Goal: Book appointment/travel/reservation

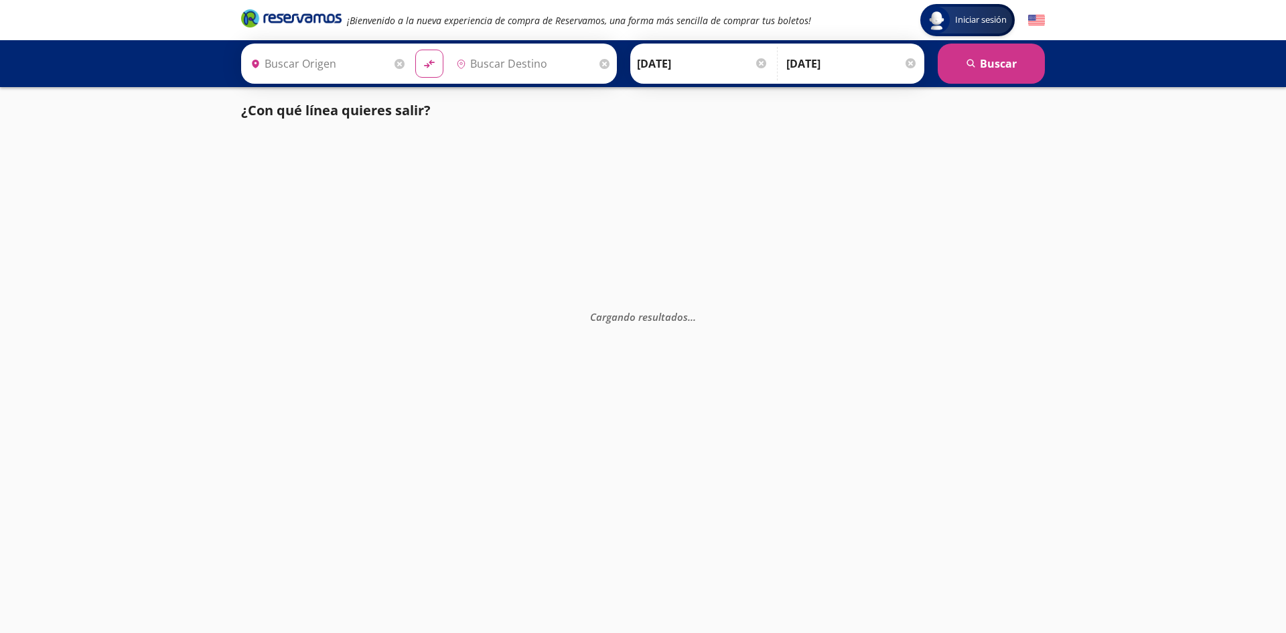
type input "Tamazunchale, [GEOGRAPHIC_DATA][PERSON_NAME]"
type input "Xilitla, [GEOGRAPHIC_DATA][PERSON_NAME]"
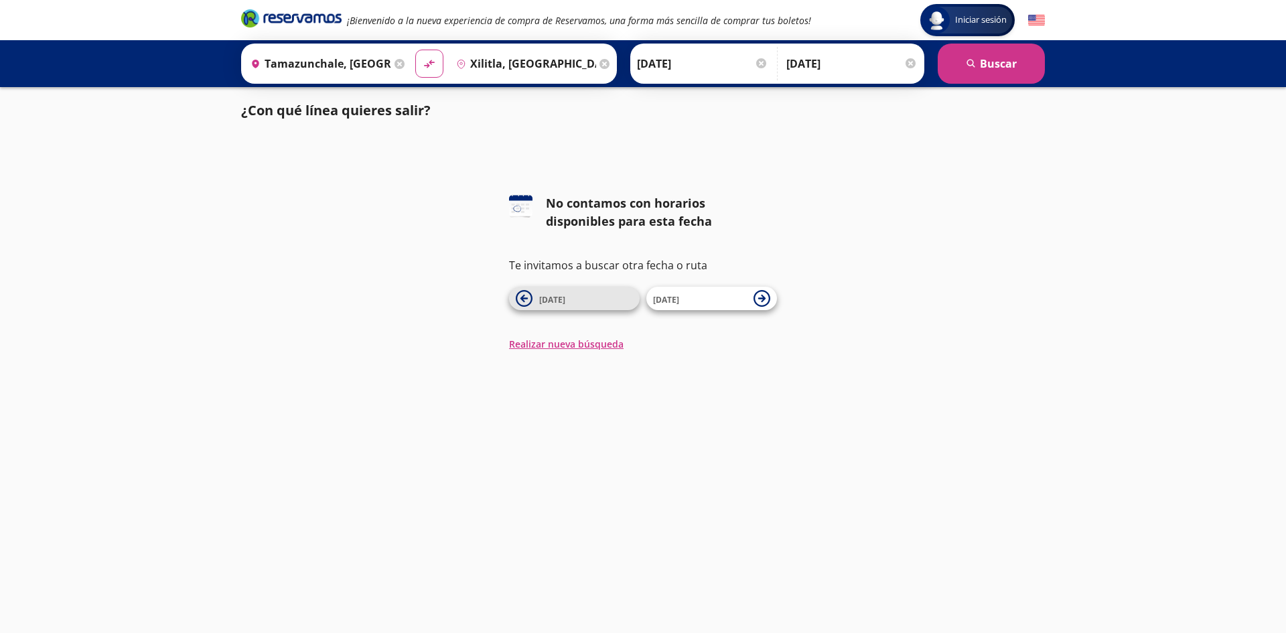
click at [617, 299] on span "[DATE]" at bounding box center [586, 299] width 94 height 16
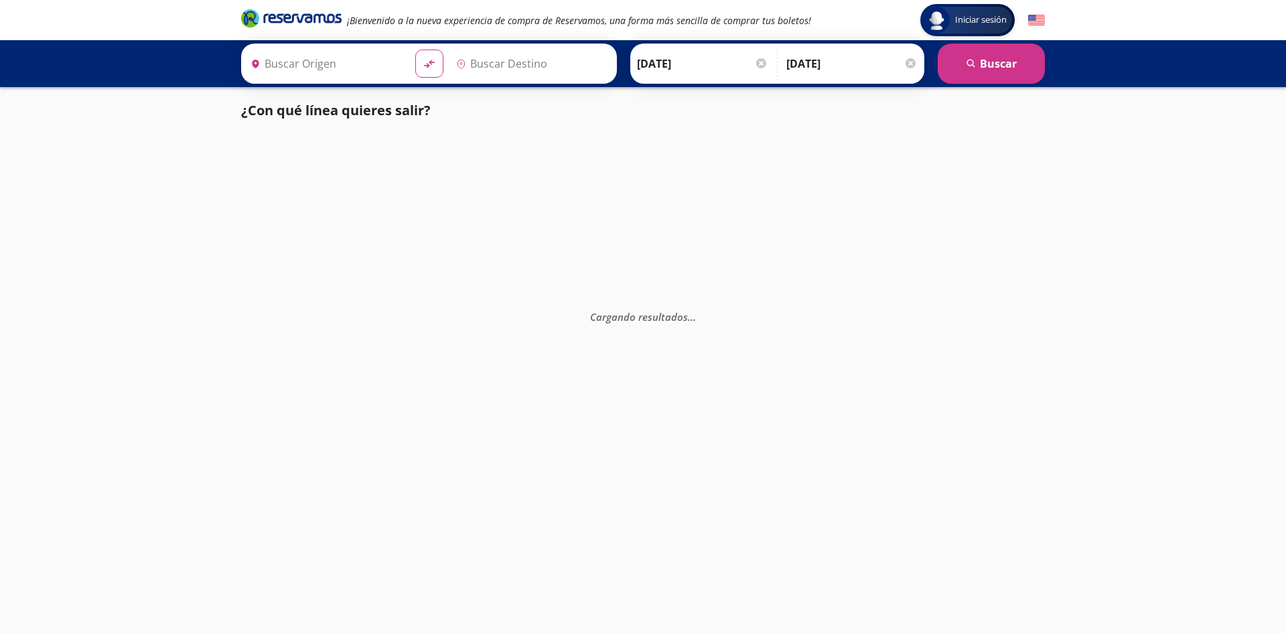
type input "Xilitla, [GEOGRAPHIC_DATA][PERSON_NAME]"
type input "Tamazunchale, [GEOGRAPHIC_DATA][PERSON_NAME]"
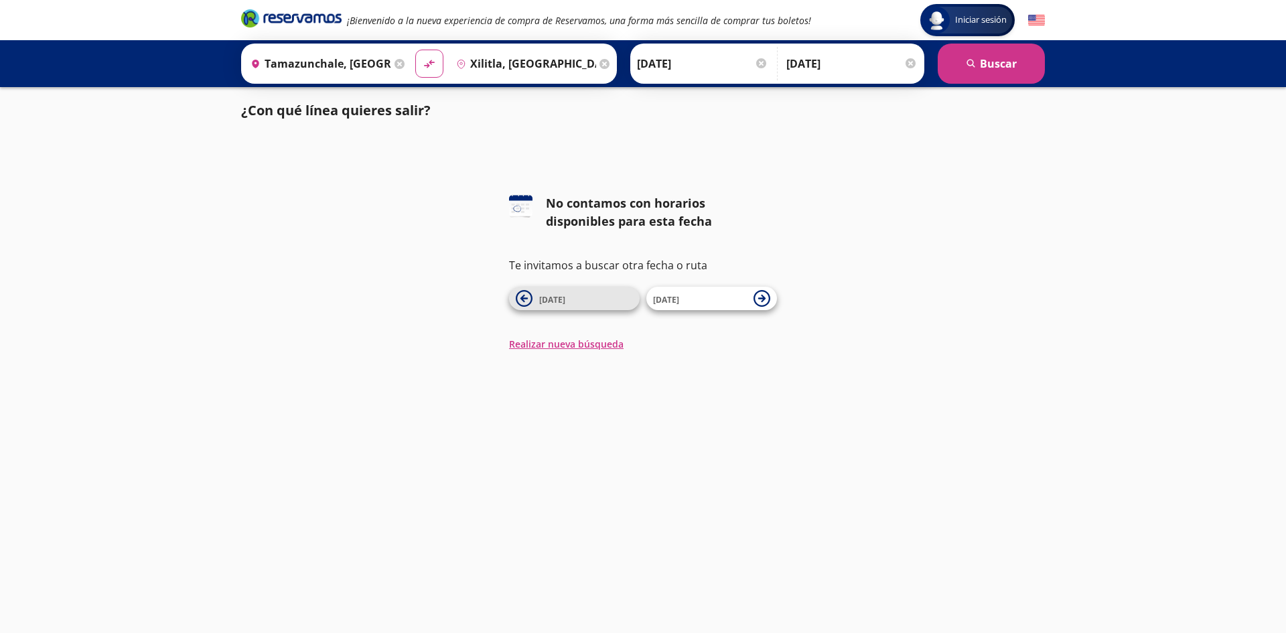
click at [578, 300] on span "[DATE]" at bounding box center [586, 299] width 94 height 16
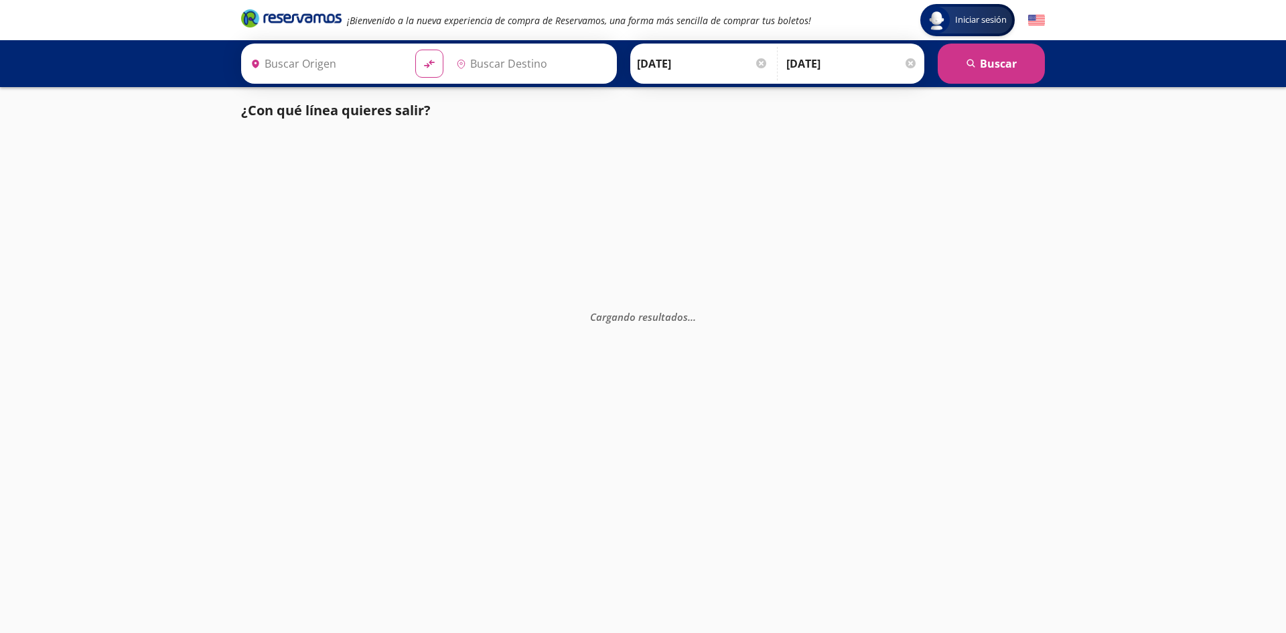
type input "Xilitla, [GEOGRAPHIC_DATA][PERSON_NAME]"
type input "Tamazunchale, [GEOGRAPHIC_DATA][PERSON_NAME]"
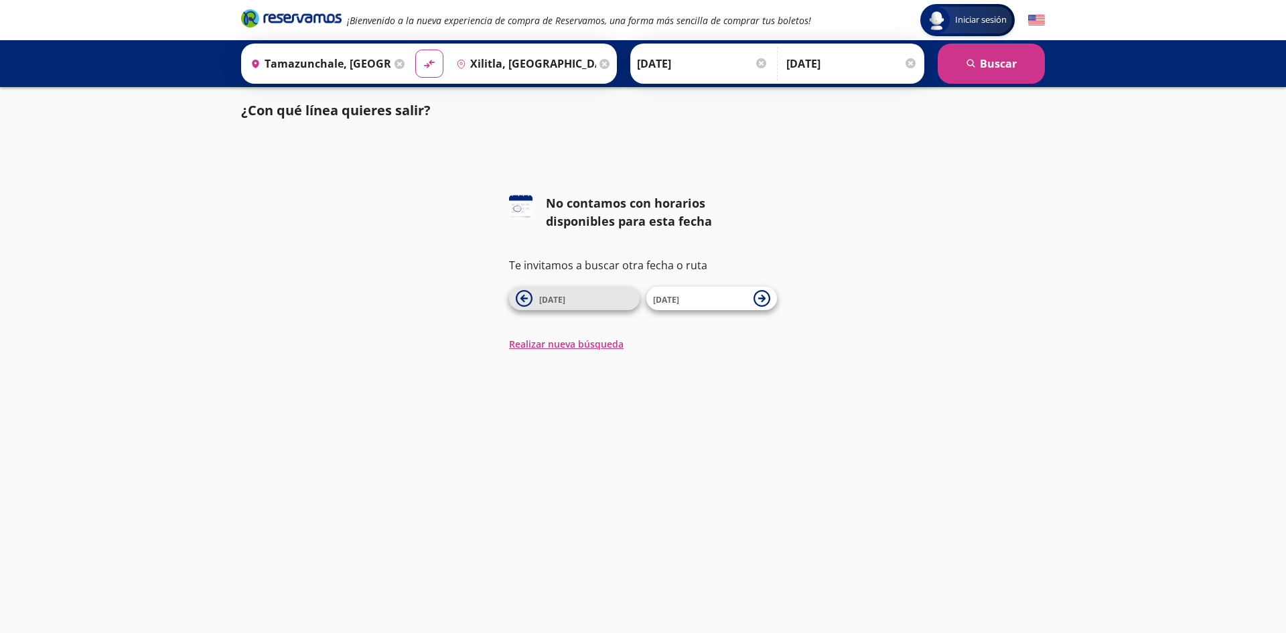
click at [601, 303] on span "[DATE]" at bounding box center [586, 299] width 94 height 16
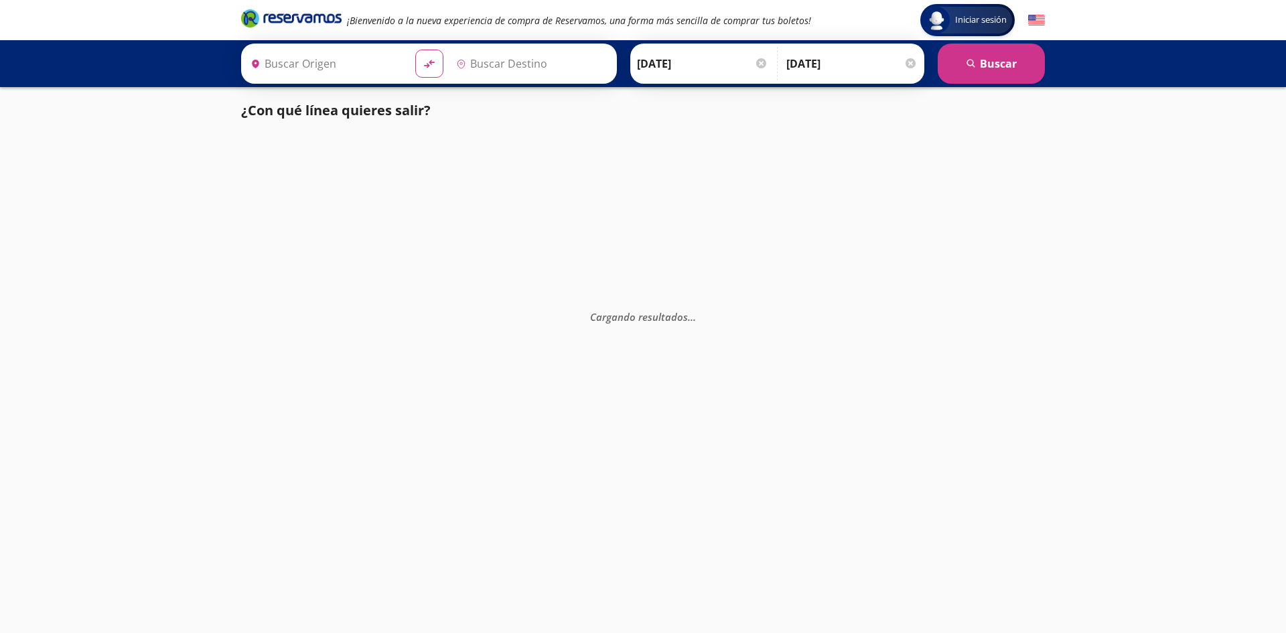
type input "Tamazunchale, [GEOGRAPHIC_DATA][PERSON_NAME]"
type input "Xilitla, [GEOGRAPHIC_DATA][PERSON_NAME]"
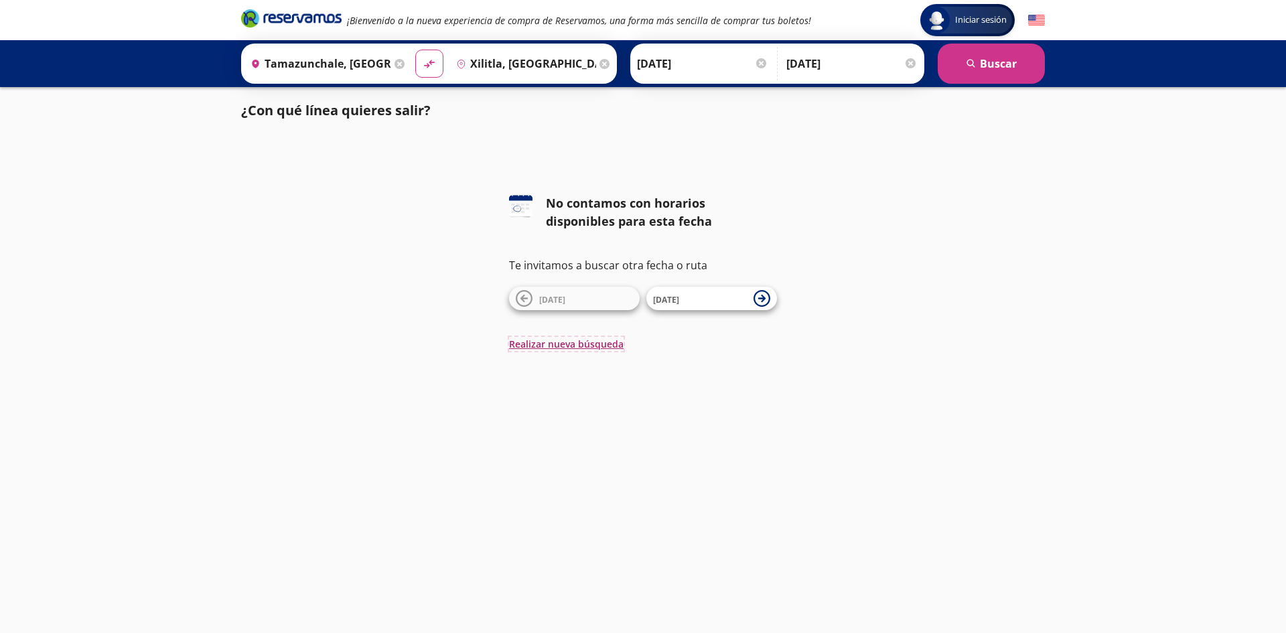
click at [593, 342] on button "Realizar nueva búsqueda" at bounding box center [566, 344] width 114 height 14
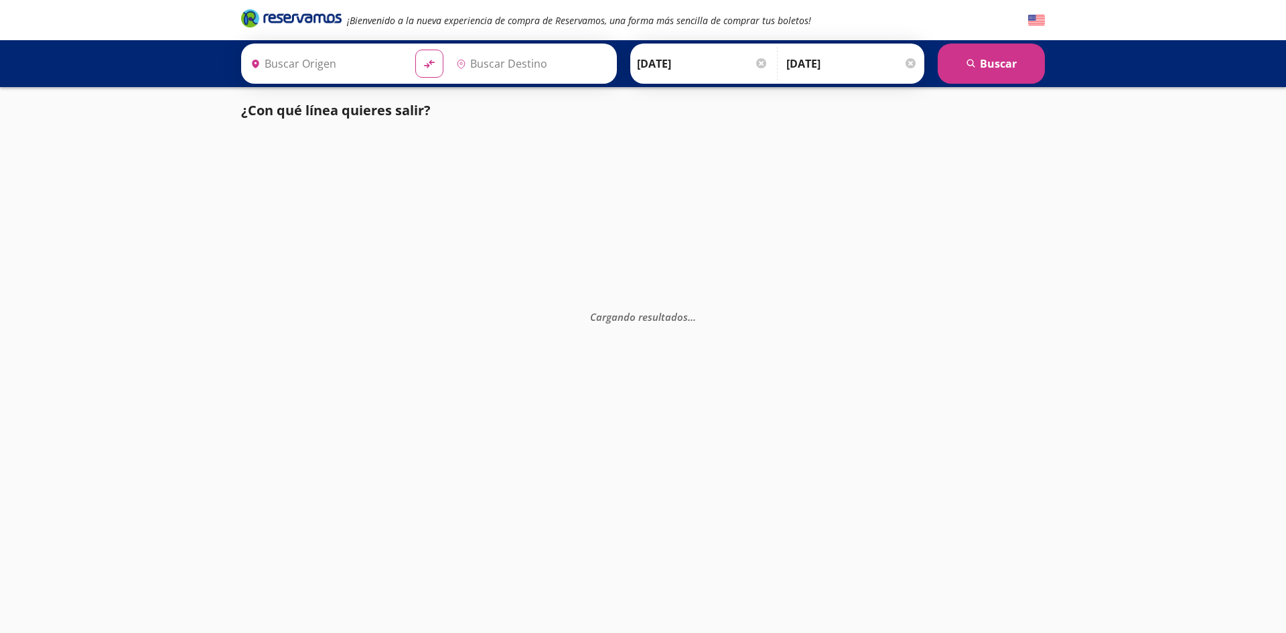
type input "Xilitla, [GEOGRAPHIC_DATA][PERSON_NAME]"
type input "Tamazunchale, [GEOGRAPHIC_DATA][PERSON_NAME]"
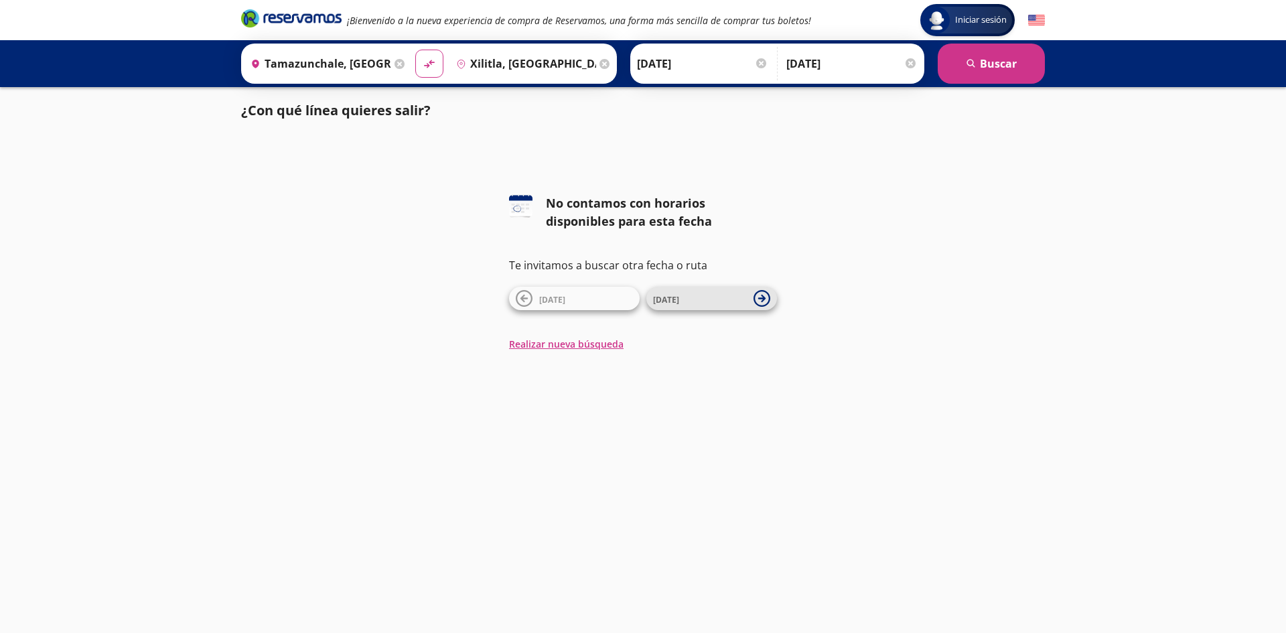
click at [730, 297] on span "[DATE]" at bounding box center [700, 299] width 94 height 16
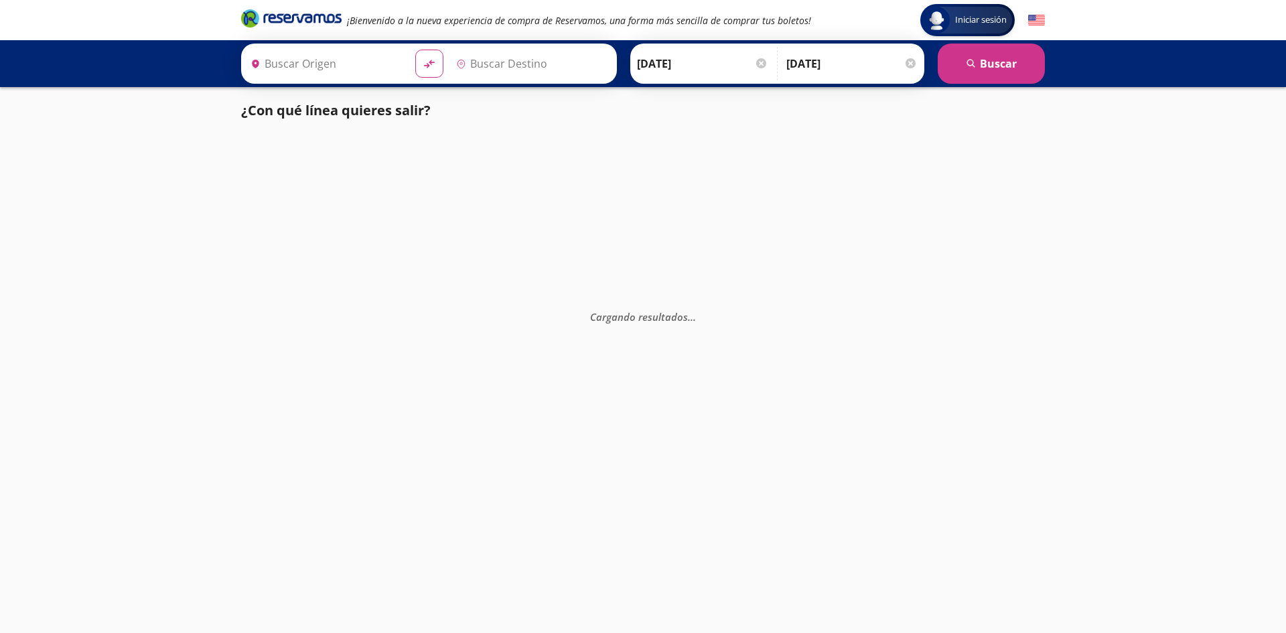
type input "Xilitla, [GEOGRAPHIC_DATA][PERSON_NAME]"
type input "Tamazunchale, [GEOGRAPHIC_DATA][PERSON_NAME]"
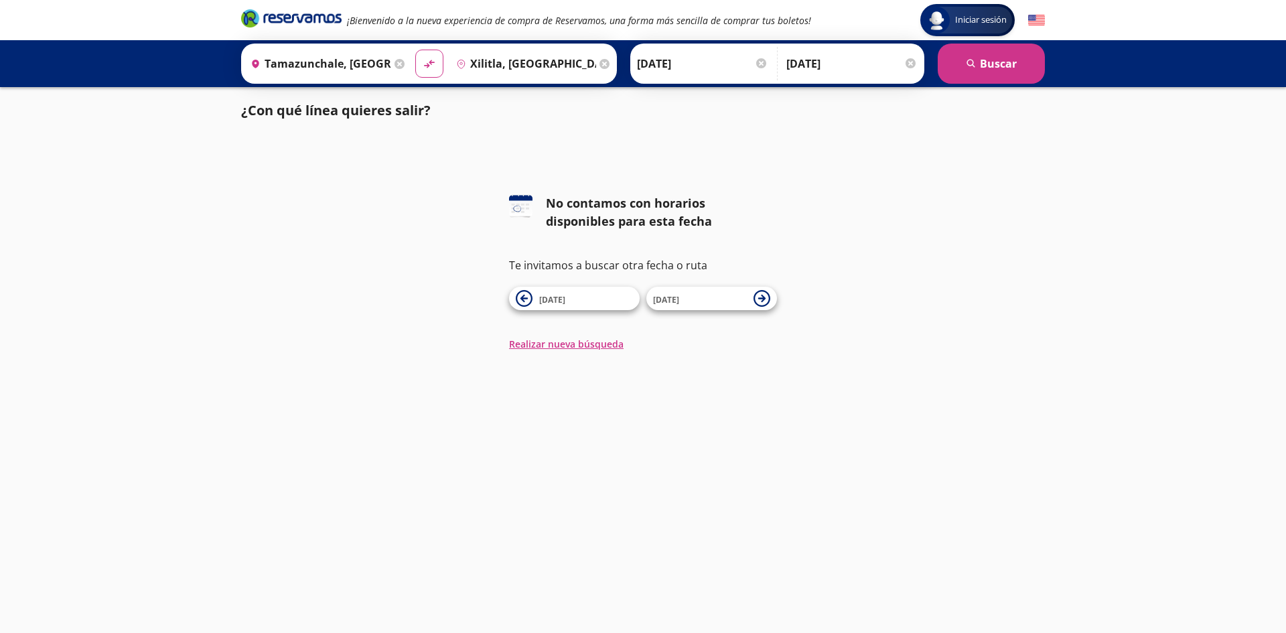
click at [730, 297] on span "[DATE]" at bounding box center [700, 299] width 94 height 16
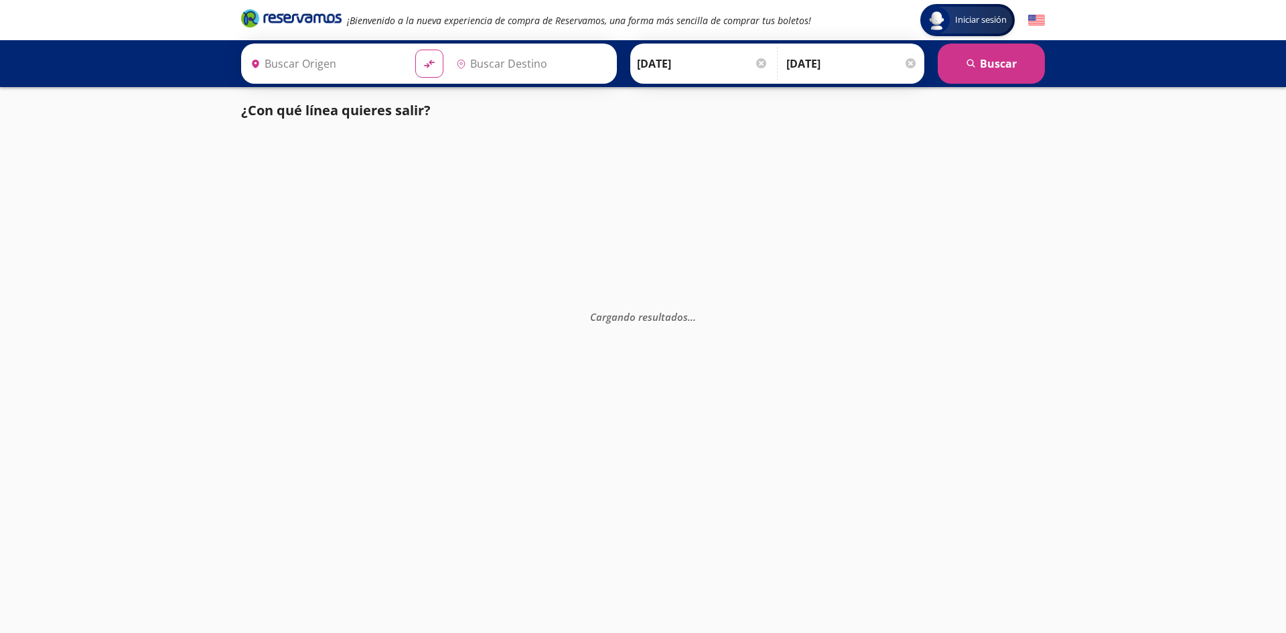
type input "Tamazunchale, [GEOGRAPHIC_DATA][PERSON_NAME]"
type input "Xilitla, [GEOGRAPHIC_DATA][PERSON_NAME]"
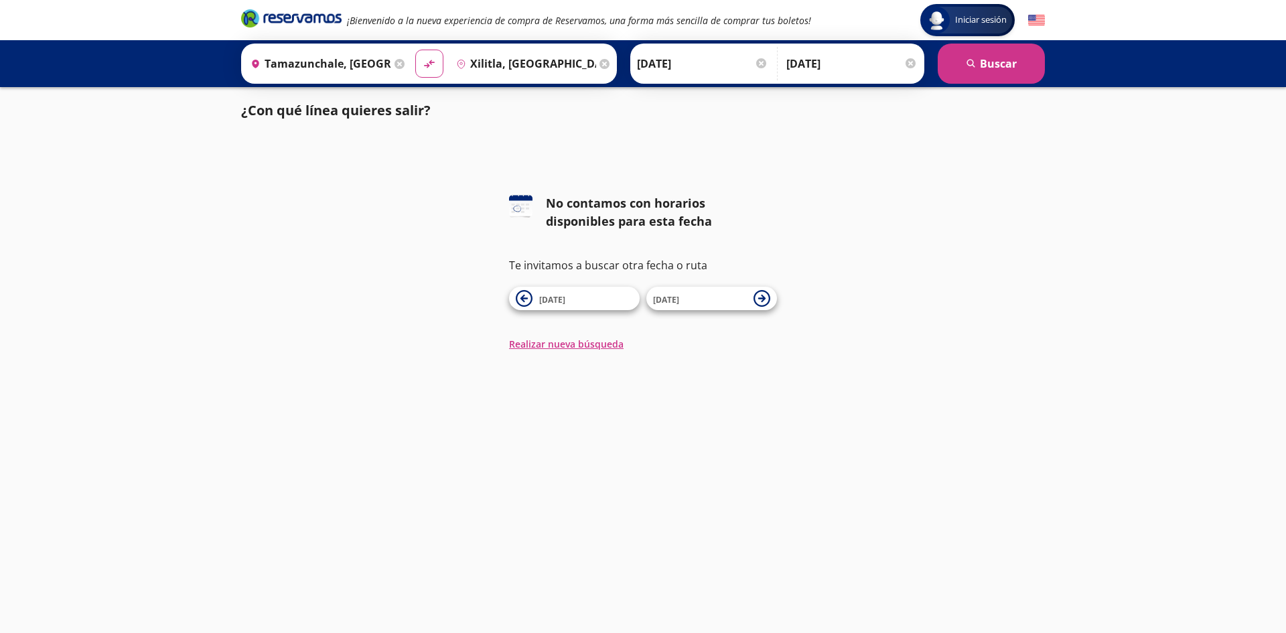
click at [730, 297] on span "[DATE]" at bounding box center [700, 299] width 94 height 16
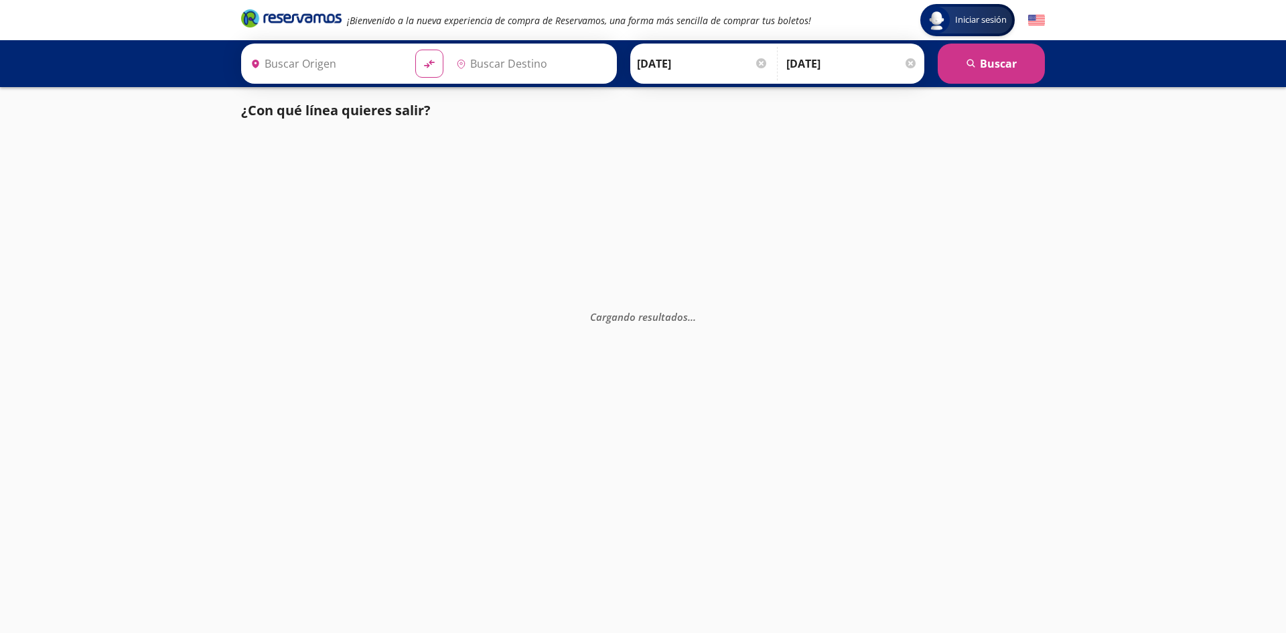
type input "Xilitla, [GEOGRAPHIC_DATA][PERSON_NAME]"
type input "Tamazunchale, [GEOGRAPHIC_DATA][PERSON_NAME]"
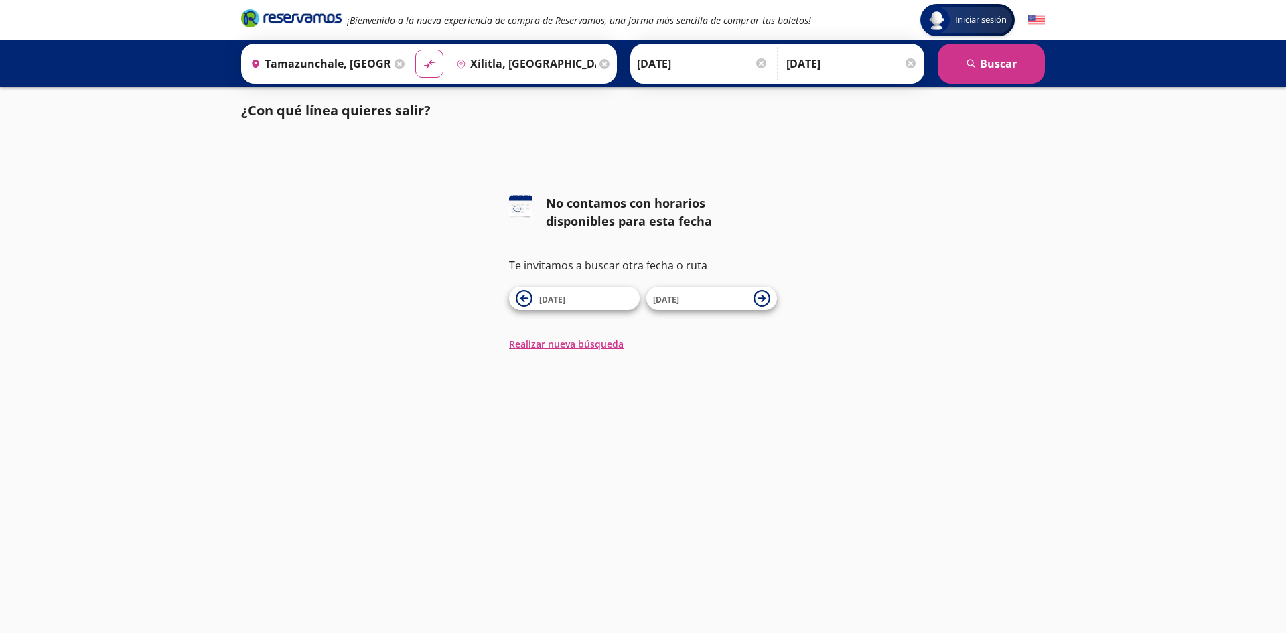
click at [730, 297] on span "[DATE]" at bounding box center [700, 299] width 94 height 16
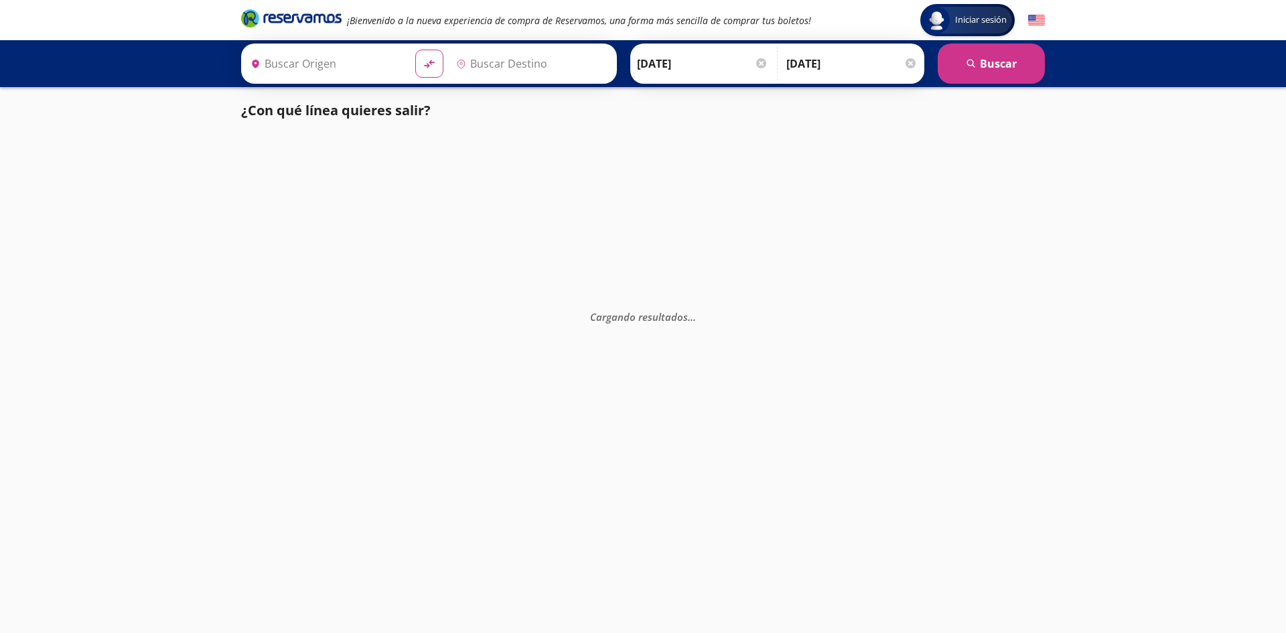
type input "Xilitla, [GEOGRAPHIC_DATA][PERSON_NAME]"
type input "Tamazunchale, [GEOGRAPHIC_DATA][PERSON_NAME]"
